Goal: Task Accomplishment & Management: Manage account settings

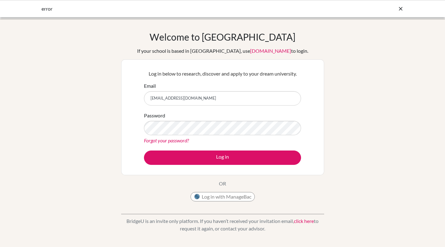
type input "[EMAIL_ADDRESS][DOMAIN_NAME]"
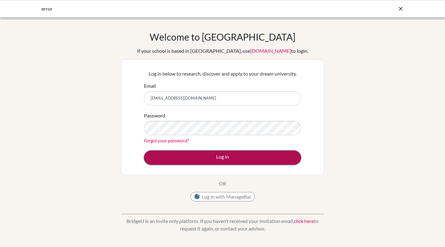
click at [224, 156] on button "Log in" at bounding box center [222, 158] width 157 height 14
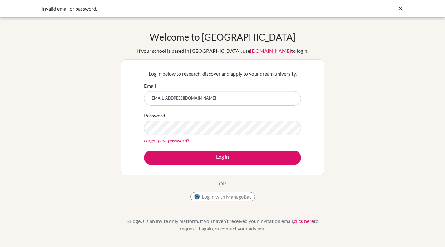
click at [159, 143] on link "Forgot your password?" at bounding box center [166, 141] width 45 height 6
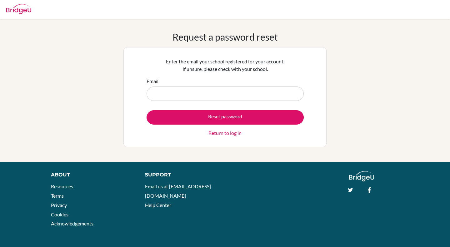
click at [184, 95] on input "Email" at bounding box center [225, 94] width 157 height 14
type input "msk@wincoll.ac.uk"
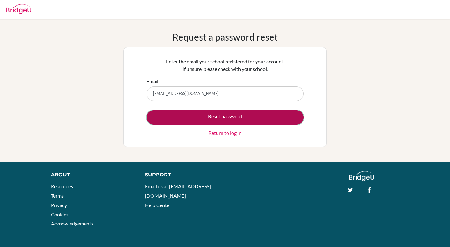
click at [211, 116] on button "Reset password" at bounding box center [225, 117] width 157 height 14
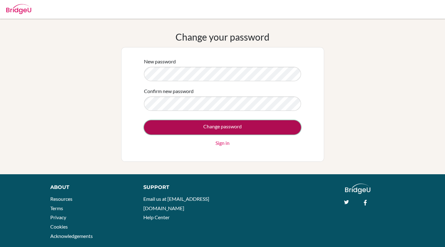
click at [210, 125] on input "Change password" at bounding box center [222, 127] width 157 height 14
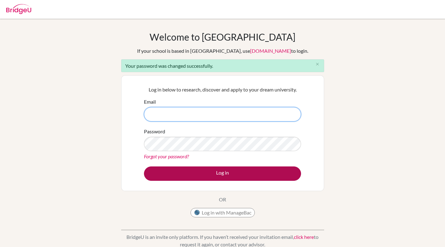
type input "[EMAIL_ADDRESS][DOMAIN_NAME]"
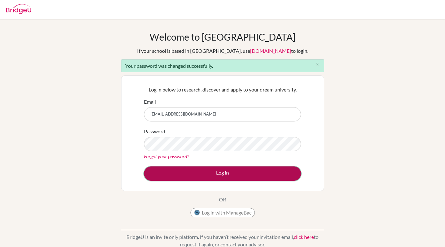
click at [225, 174] on button "Log in" at bounding box center [222, 174] width 157 height 14
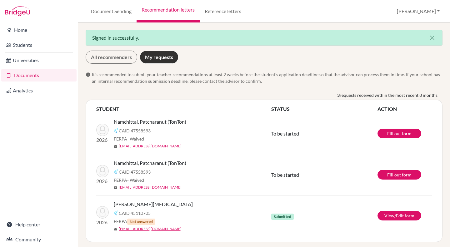
scroll to position [2, 0]
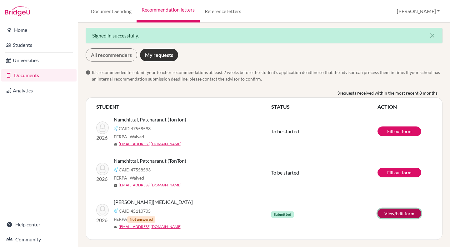
click at [385, 213] on link "View/Edit form" at bounding box center [400, 214] width 44 height 10
